Goal: Task Accomplishment & Management: Manage account settings

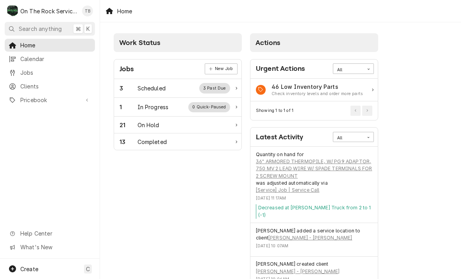
click at [159, 109] on div "In Progress" at bounding box center [153, 107] width 31 height 8
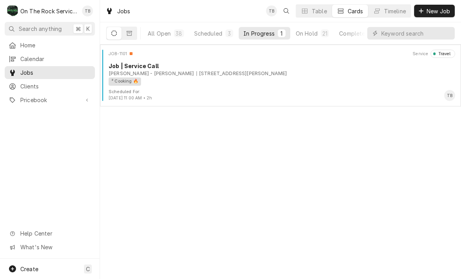
click at [203, 84] on div "² Cooking 🔥" at bounding box center [279, 81] width 341 height 8
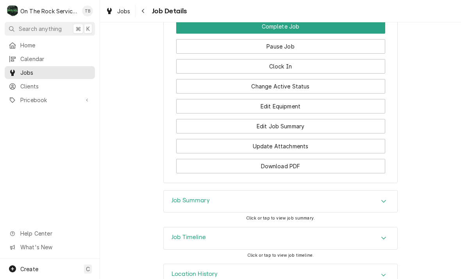
scroll to position [531, 0]
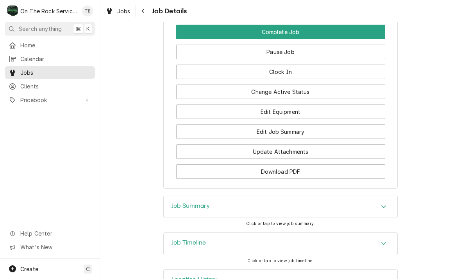
click at [299, 95] on button "Change Active Status" at bounding box center [280, 91] width 209 height 14
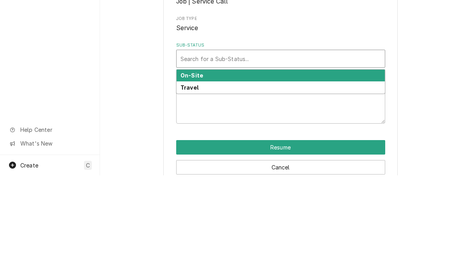
click at [216, 173] on div "On-Site" at bounding box center [281, 179] width 208 height 12
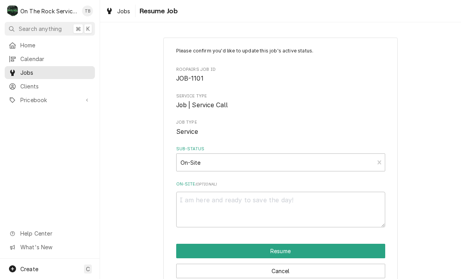
click at [279, 252] on button "Resume" at bounding box center [280, 251] width 209 height 14
type textarea "x"
